Goal: Check status: Check status

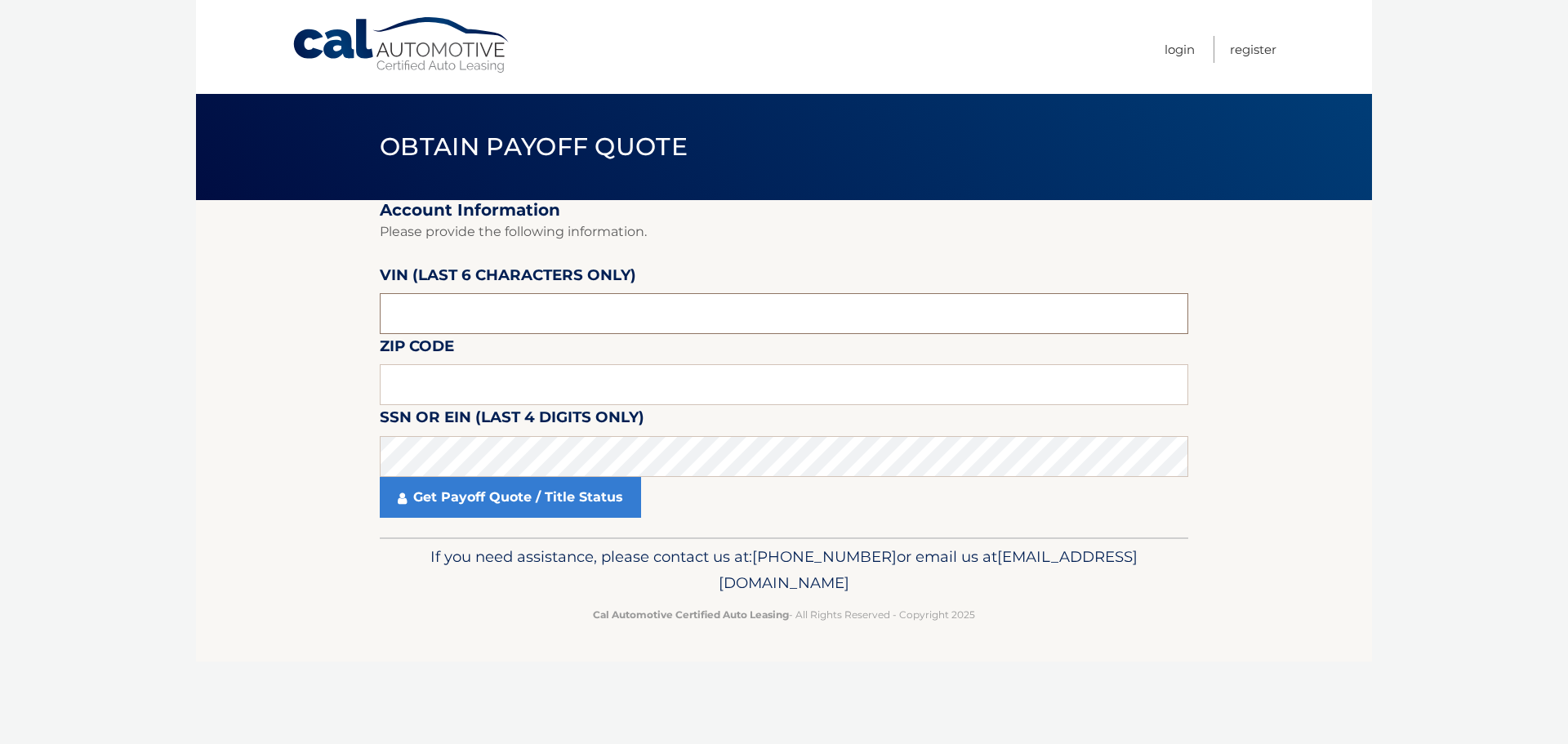
click at [480, 329] on input "text" at bounding box center [783, 313] width 808 height 41
type input "182100"
click button "For Originating Dealer" at bounding box center [0, 0] width 0 height 0
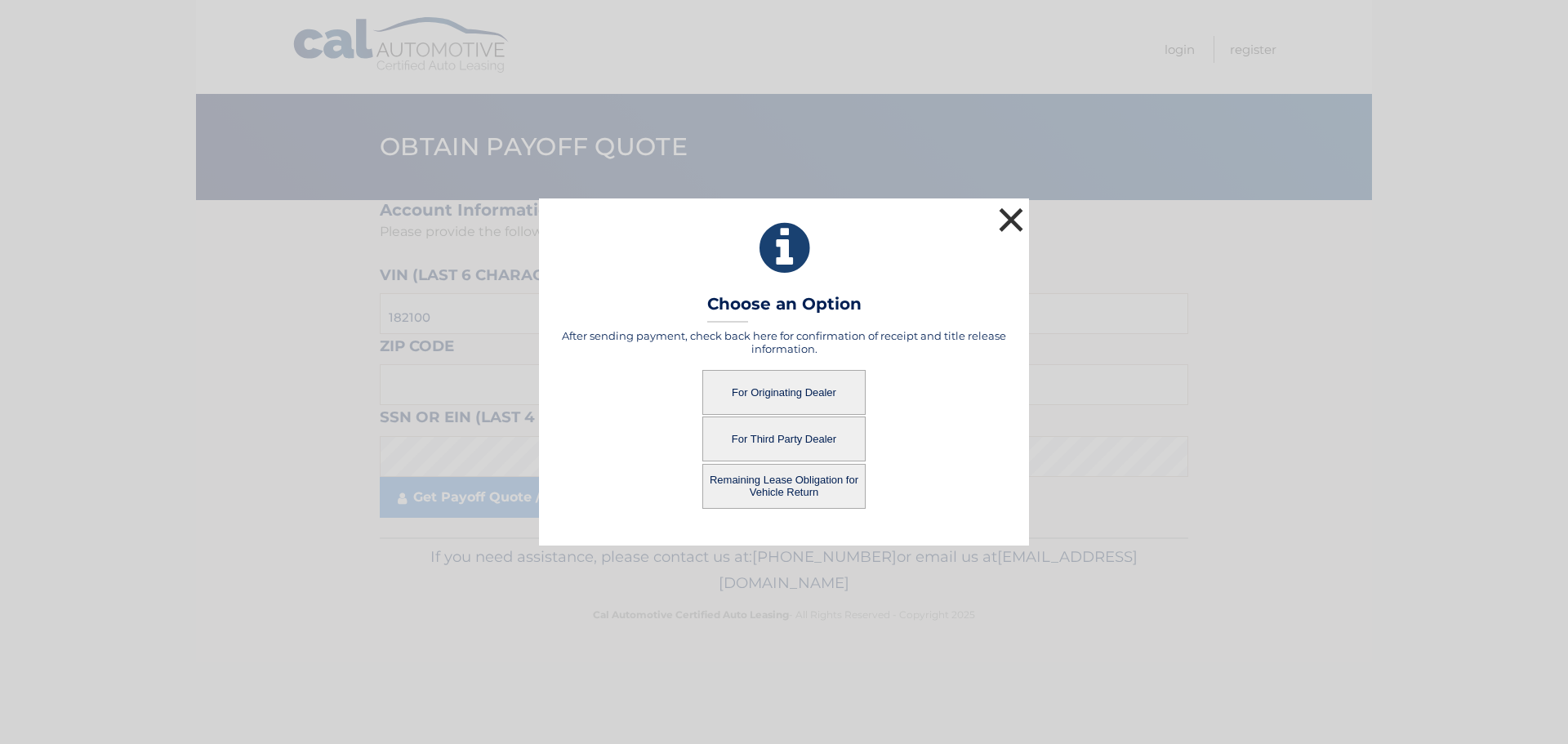
click at [1014, 204] on button "×" at bounding box center [1011, 220] width 33 height 33
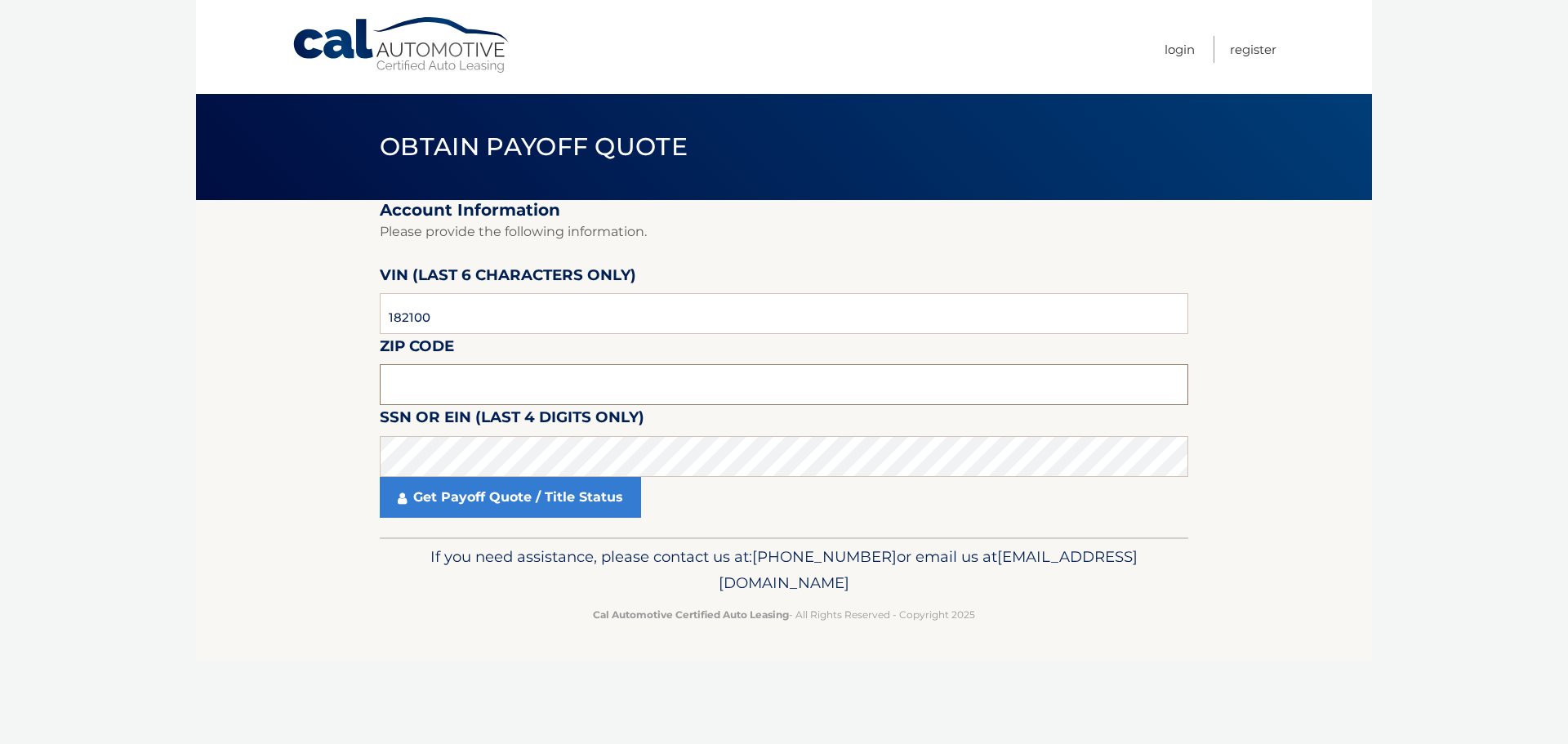
click at [558, 399] on input "text" at bounding box center [783, 385] width 808 height 41
type input "11413"
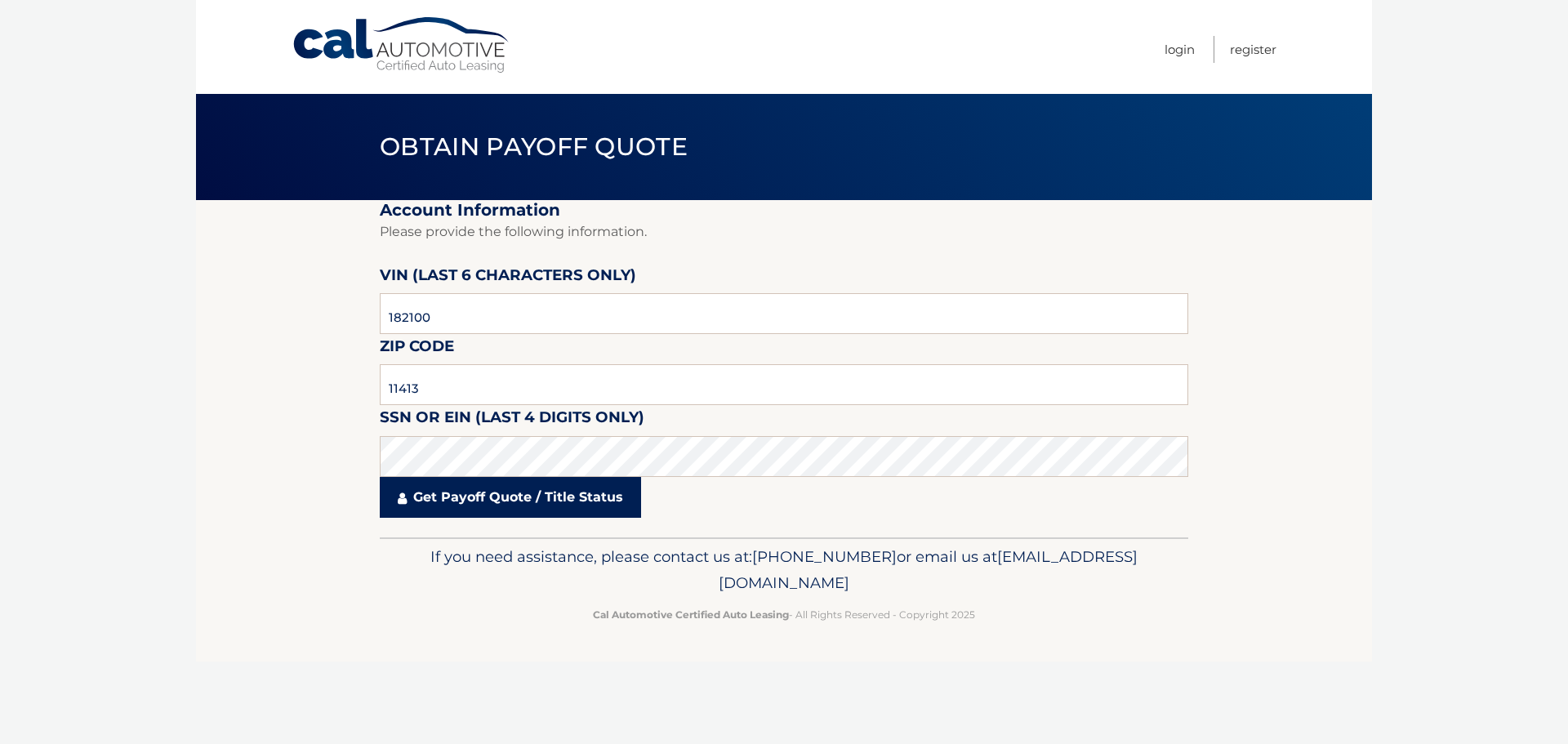
click at [564, 502] on link "Get Payoff Quote / Title Status" at bounding box center [510, 497] width 261 height 41
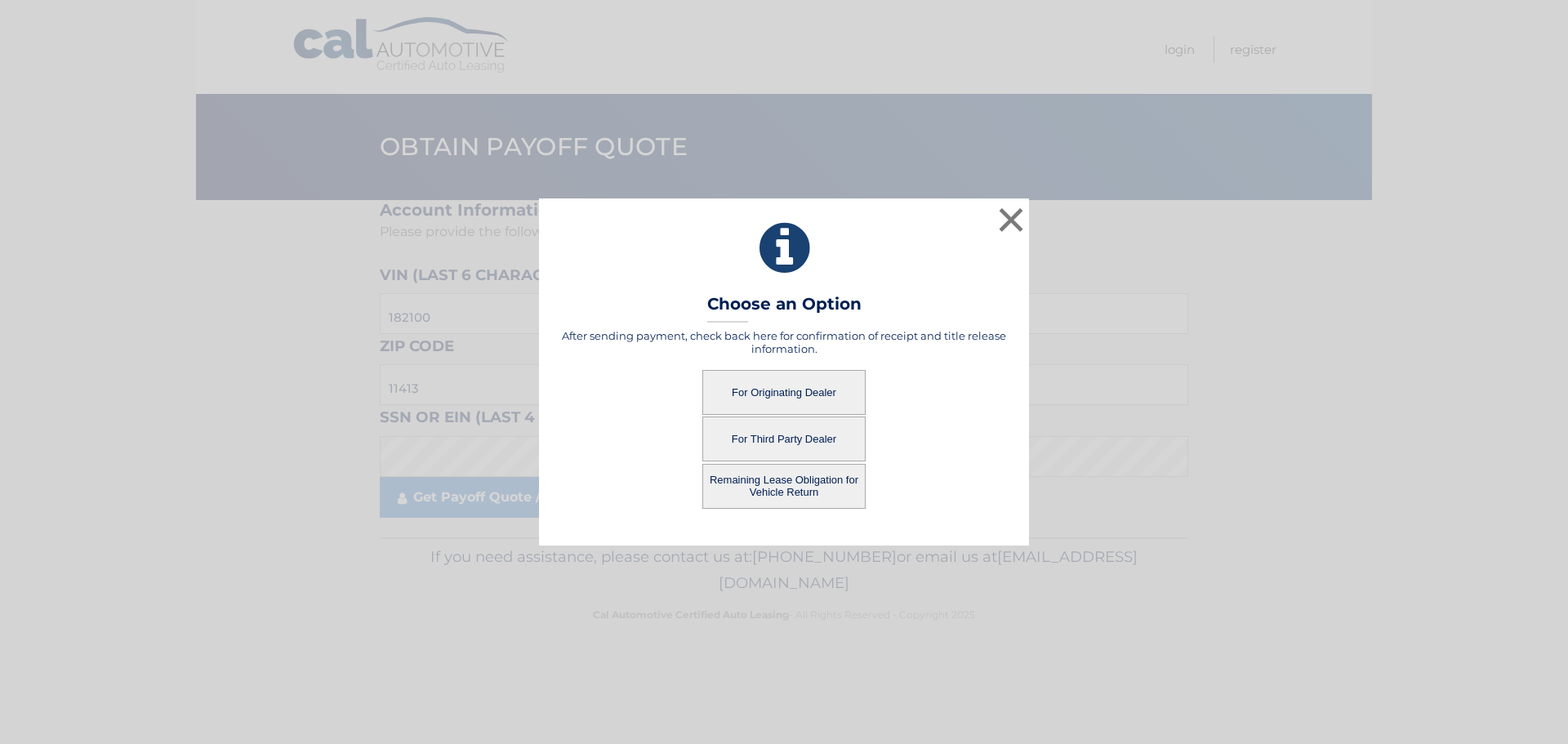
click at [778, 390] on button "For Originating Dealer" at bounding box center [784, 392] width 163 height 45
click at [769, 389] on button "For Originating Dealer" at bounding box center [784, 392] width 163 height 45
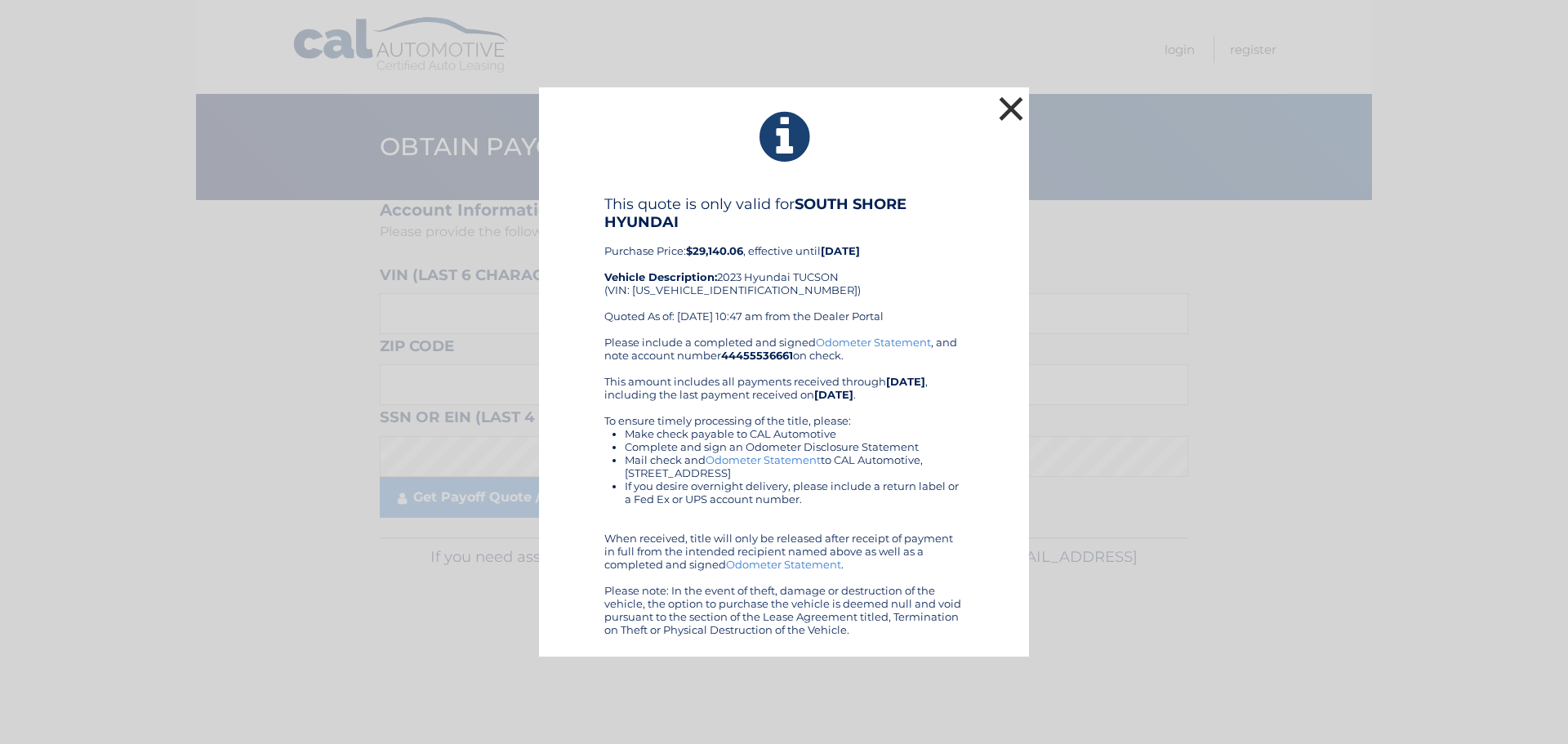
drag, startPoint x: 1013, startPoint y: 110, endPoint x: 1001, endPoint y: 115, distance: 13.0
click at [1013, 110] on button "×" at bounding box center [1011, 109] width 33 height 33
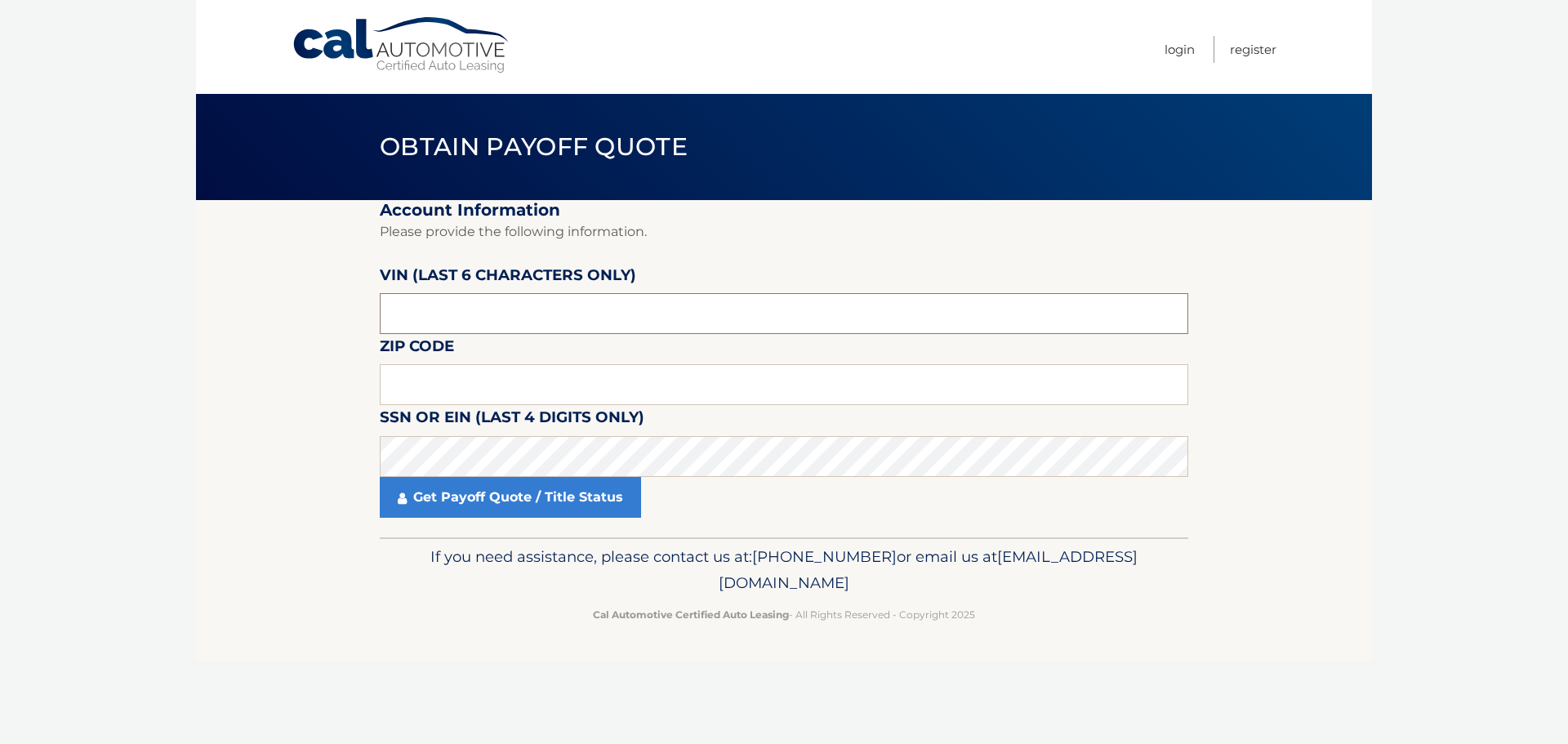
click at [496, 323] on input "text" at bounding box center [783, 313] width 808 height 41
type input "182100"
click button "For Originating Dealer" at bounding box center [0, 0] width 0 height 0
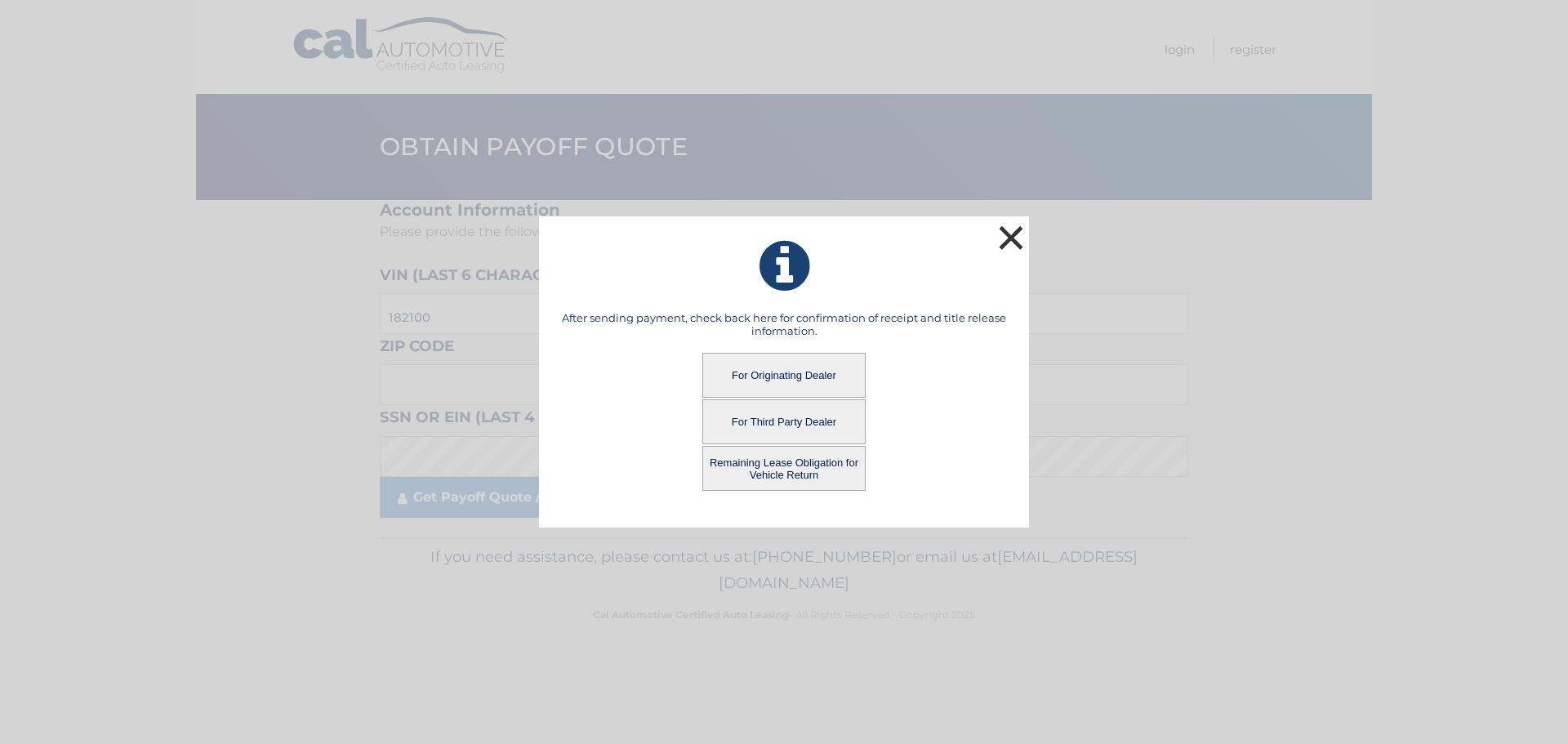
click at [1013, 232] on button "×" at bounding box center [1011, 238] width 33 height 33
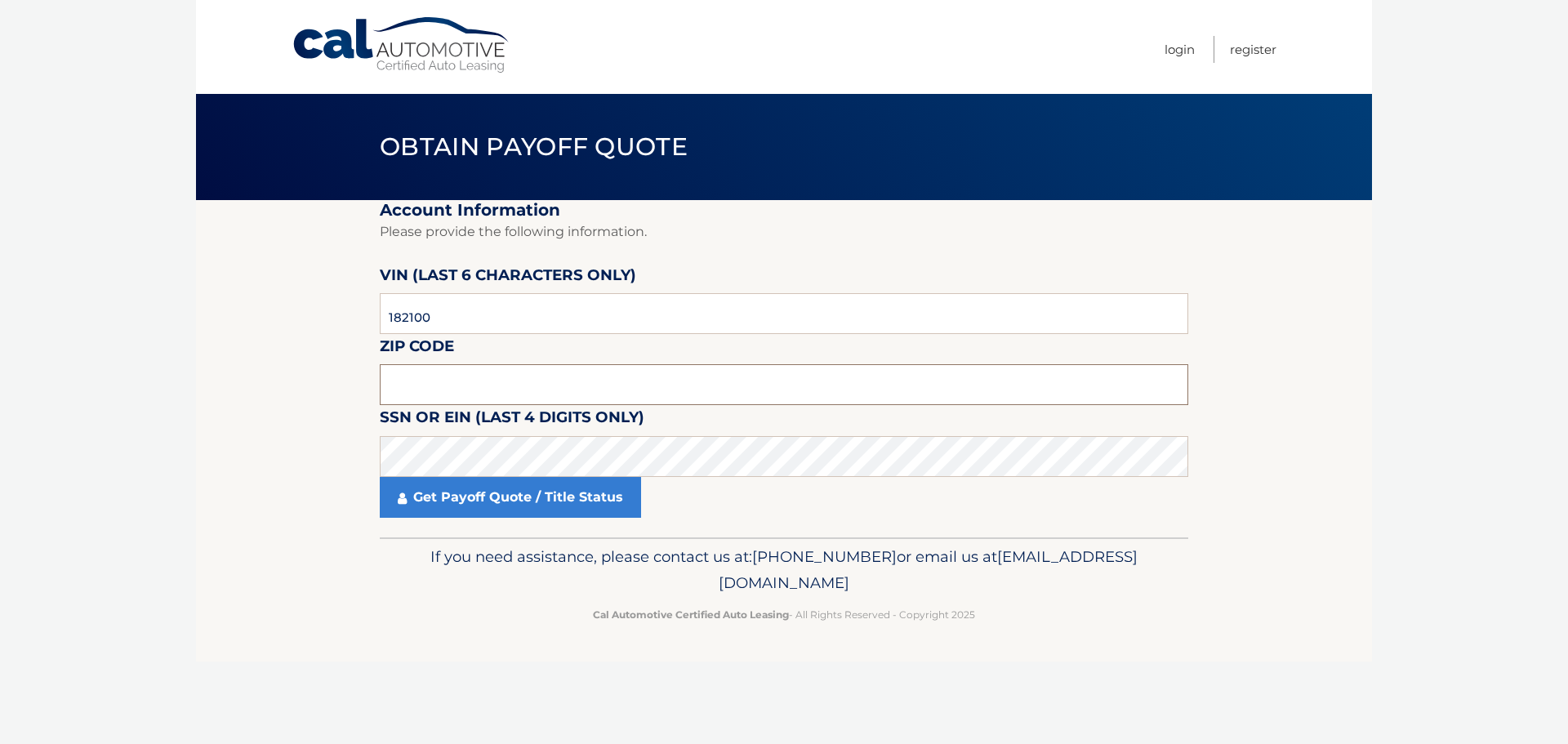
click at [536, 399] on input "text" at bounding box center [783, 385] width 808 height 41
type input "11413"
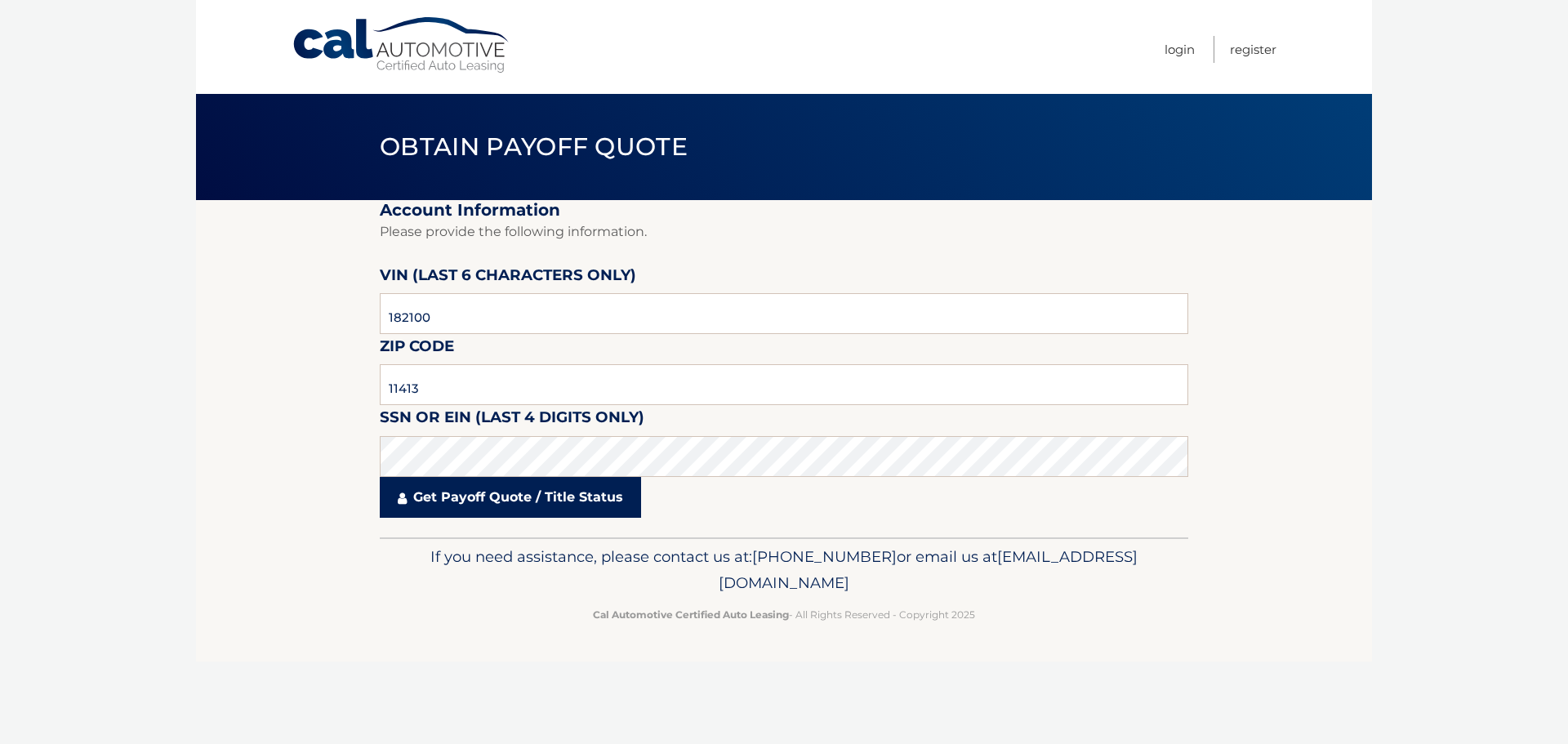
click at [524, 496] on link "Get Payoff Quote / Title Status" at bounding box center [510, 497] width 261 height 41
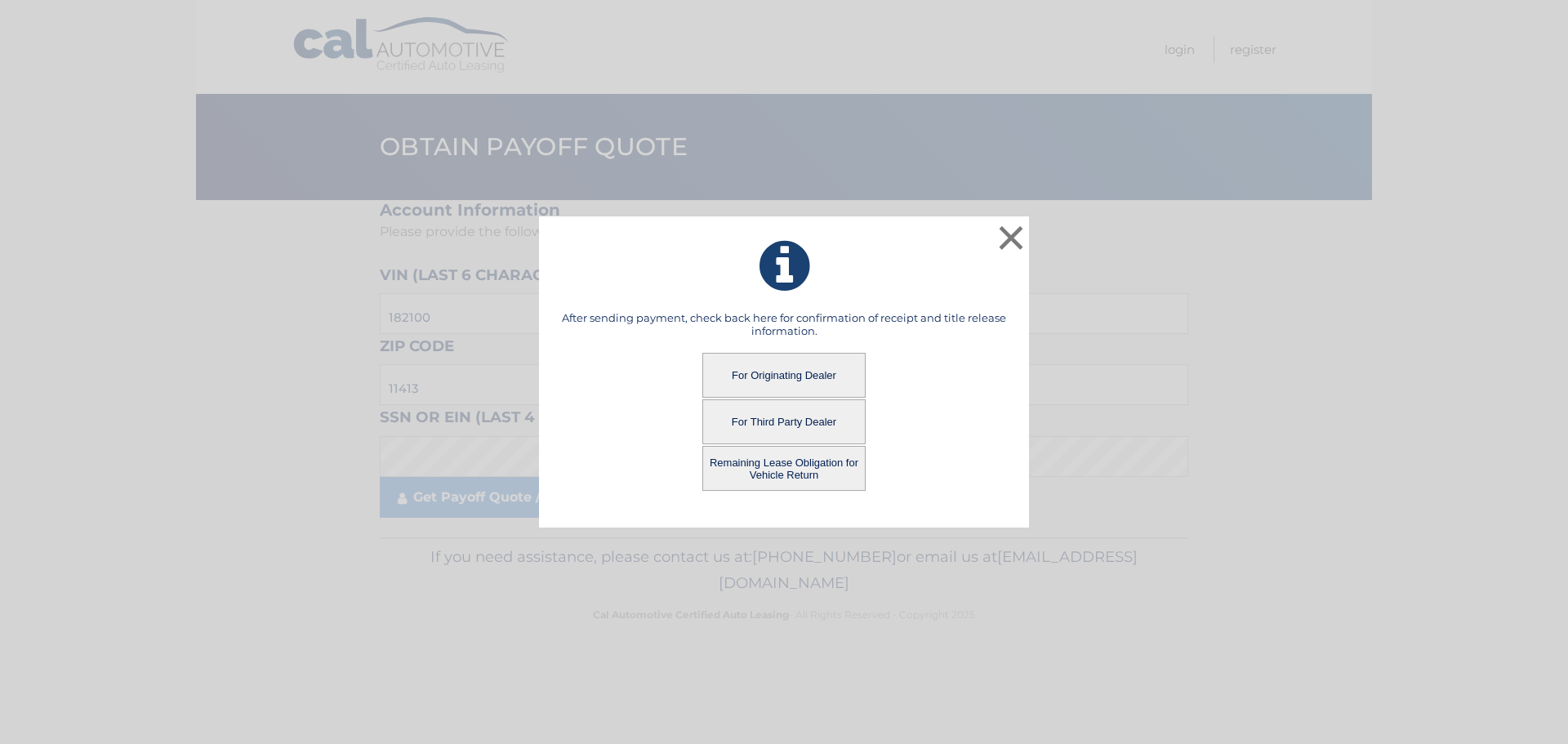
click at [788, 458] on button "Remaining Lease Obligation for Vehicle Return" at bounding box center [784, 469] width 163 height 45
click at [777, 464] on button "Remaining Lease Obligation for Vehicle Return" at bounding box center [784, 469] width 163 height 45
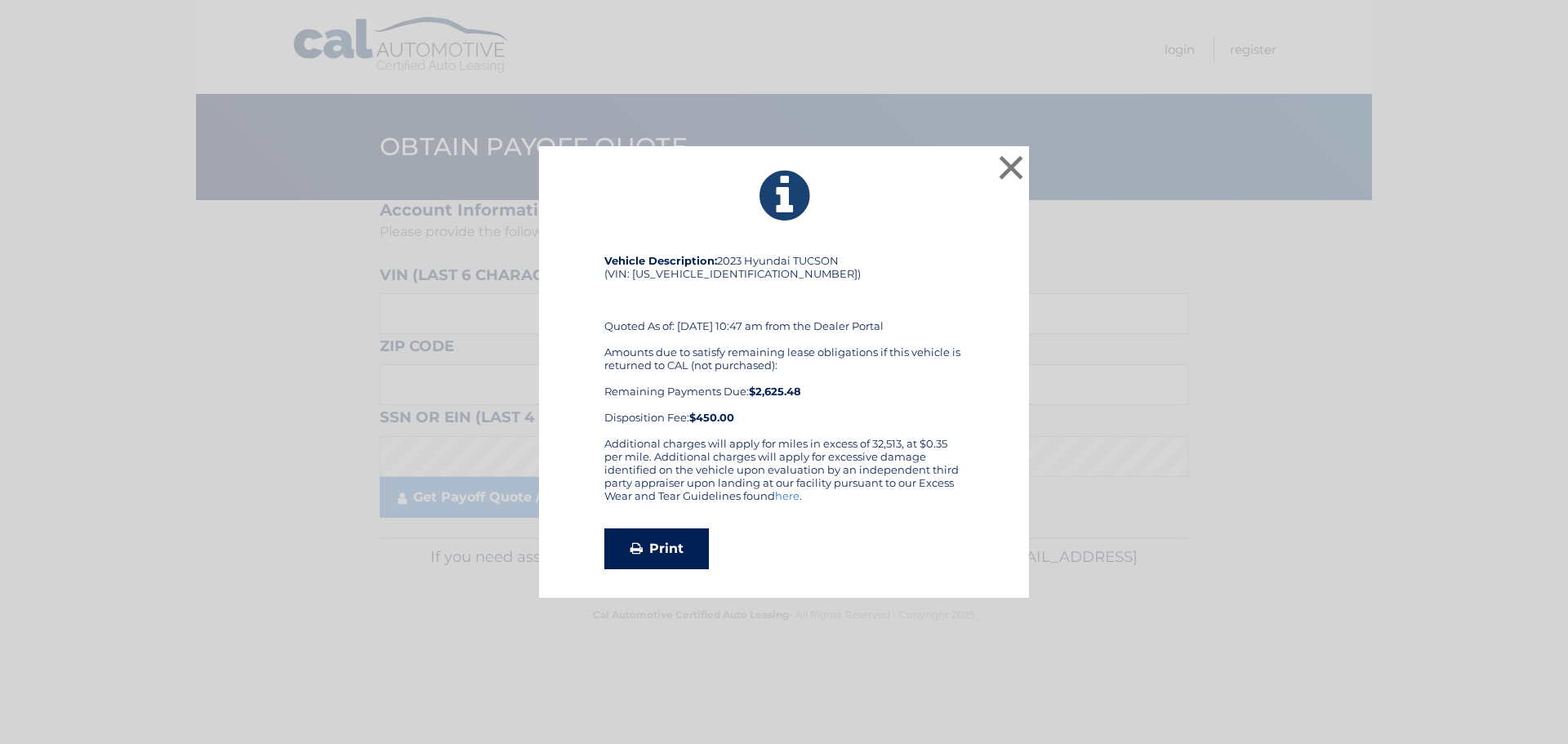
click at [662, 544] on link "Print" at bounding box center [656, 549] width 104 height 41
